Goal: Task Accomplishment & Management: Complete application form

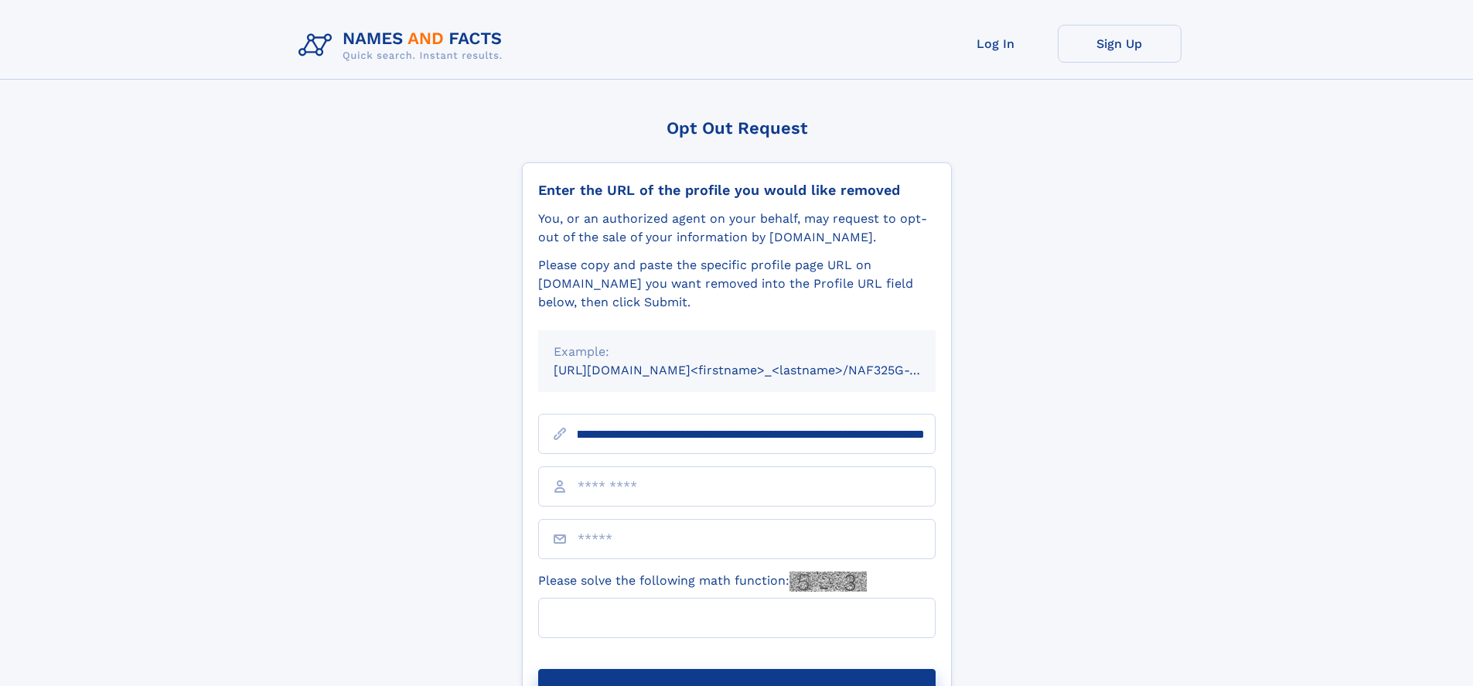
scroll to position [0, 189]
type input "**********"
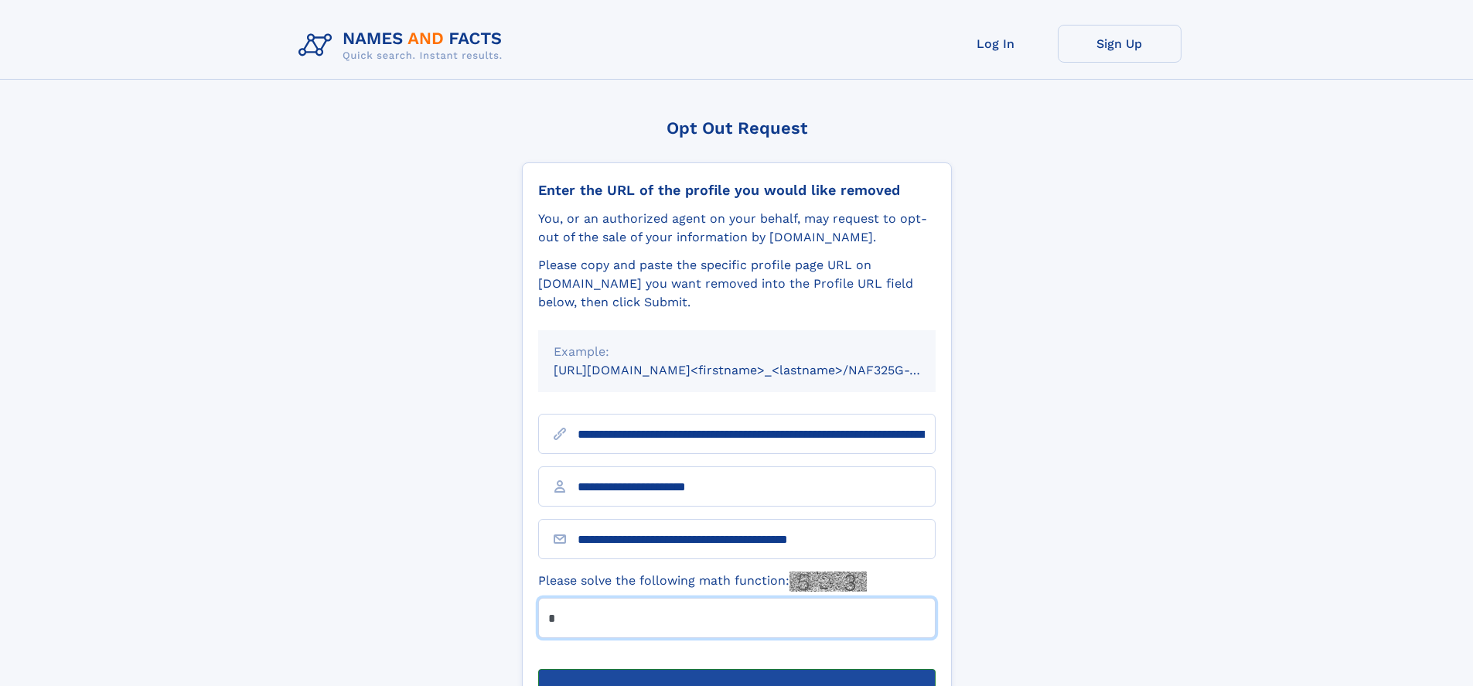
type input "*"
click at [736, 669] on button "Submit Opt Out Request" at bounding box center [737, 693] width 398 height 49
